Goal: Transaction & Acquisition: Purchase product/service

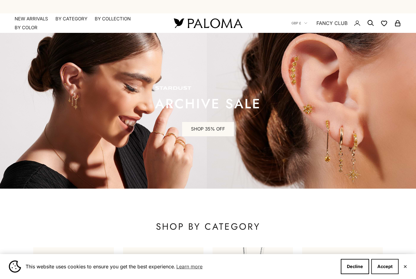
click at [381, 268] on button "Accept" at bounding box center [384, 266] width 27 height 15
click at [381, 268] on icon "Chat window" at bounding box center [381, 263] width 15 height 15
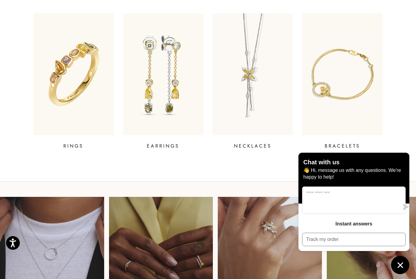
scroll to position [233, 0]
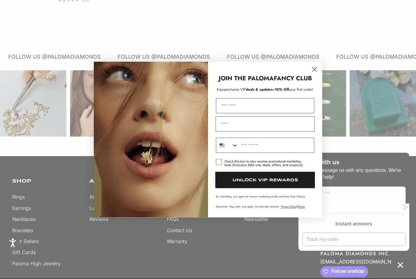
scroll to position [606, 0]
click at [318, 74] on circle "Close dialog" at bounding box center [314, 69] width 10 height 10
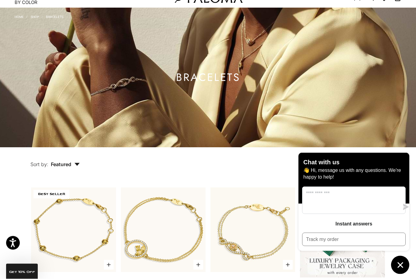
scroll to position [0, 0]
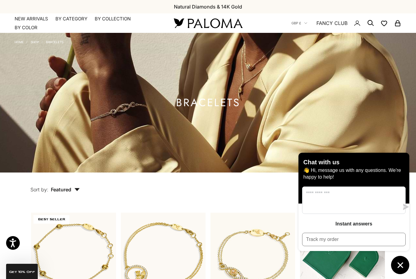
click at [33, 41] on link "Shop" at bounding box center [35, 42] width 8 height 4
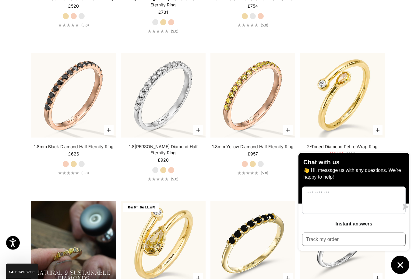
scroll to position [220, 0]
click at [18, 205] on section "Filter Sort by: Featured Sort by Featured Best selling Alphabetically, A-Z Alph…" at bounding box center [208, 188] width 416 height 646
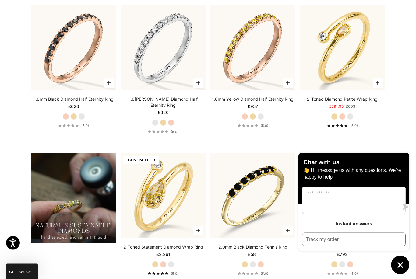
scroll to position [267, 0]
click at [171, 261] on label "White Gold" at bounding box center [171, 264] width 7 height 7
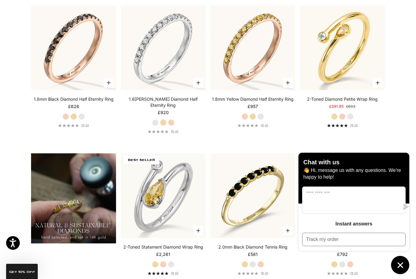
click at [145, 254] on div "2-Toned Statement Diamond Wrap Ring Starting at £2,261 Yellow Gold Rose Gold Wh…" at bounding box center [163, 260] width 85 height 32
click at [152, 261] on label "Yellow Gold" at bounding box center [155, 264] width 7 height 7
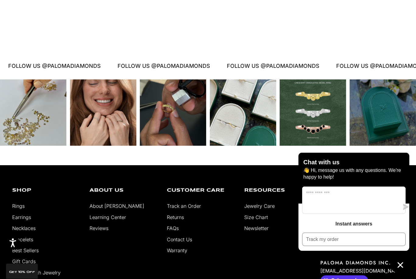
scroll to position [5260, 0]
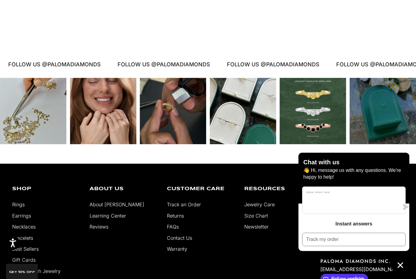
click at [23, 213] on link "Earrings" at bounding box center [21, 216] width 19 height 6
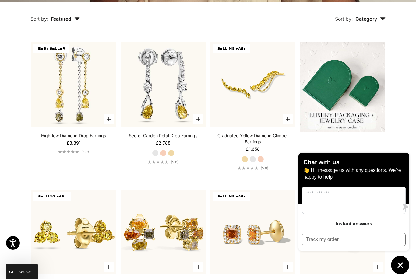
scroll to position [167, 0]
